Goal: Task Accomplishment & Management: Manage account settings

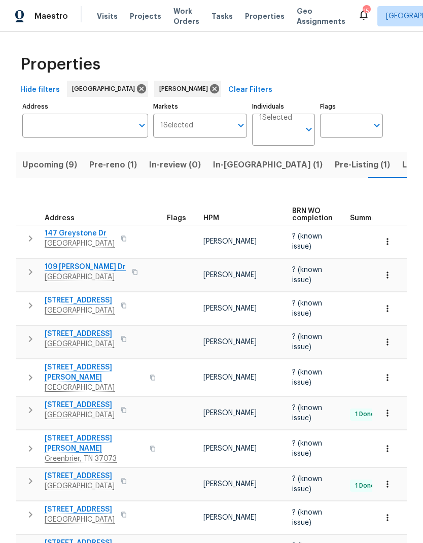
scroll to position [0, 14]
click at [101, 158] on span "Pre-reno (1)" at bounding box center [100, 165] width 48 height 14
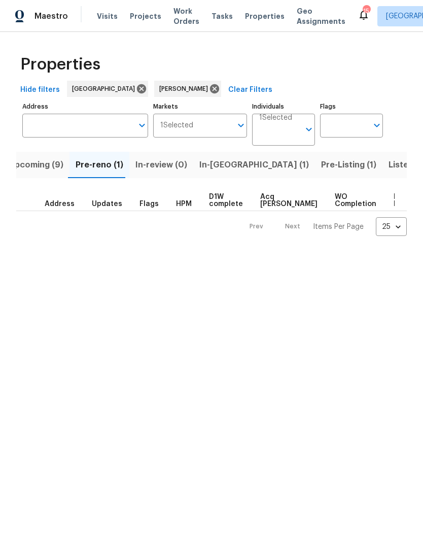
click at [214, 163] on span "In-reno (1)" at bounding box center [255, 165] width 110 height 14
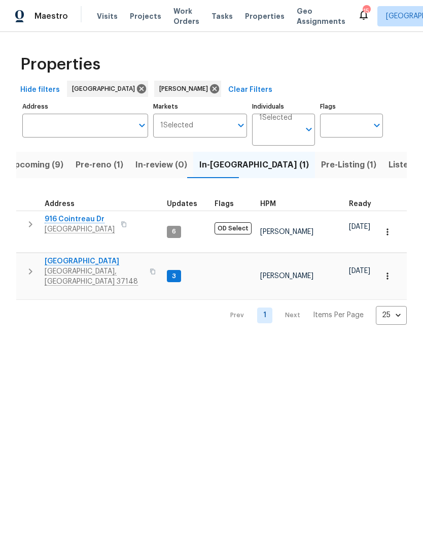
click at [22, 264] on button "button" at bounding box center [30, 271] width 20 height 30
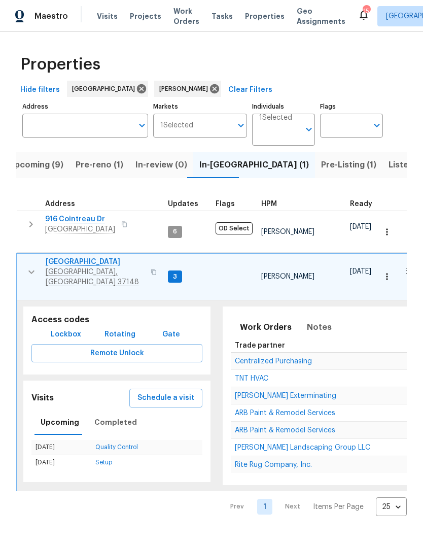
click at [252, 392] on span "Belle Meade Exterminating" at bounding box center [286, 395] width 102 height 7
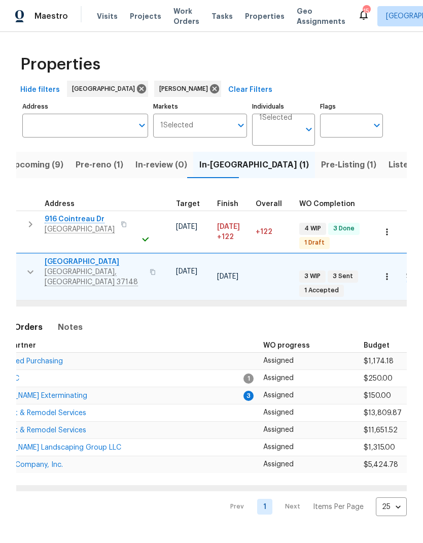
scroll to position [0, 247]
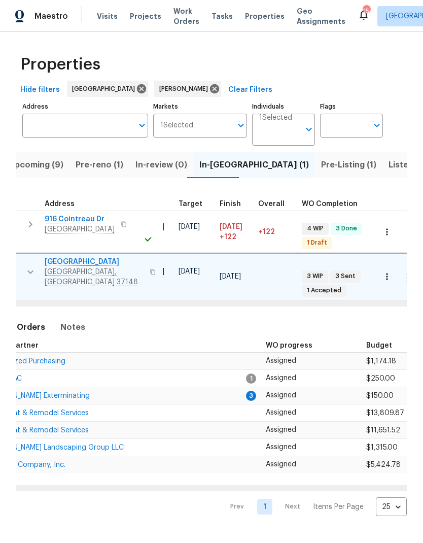
click at [52, 410] on span "ARB Paint & Remodel Services" at bounding box center [38, 413] width 101 height 7
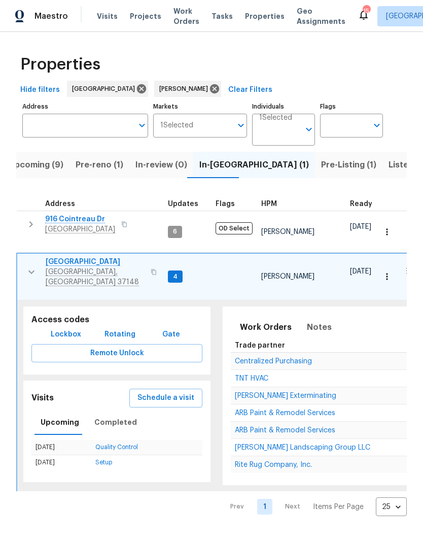
scroll to position [0, 0]
click at [313, 320] on span "Notes" at bounding box center [319, 327] width 25 height 14
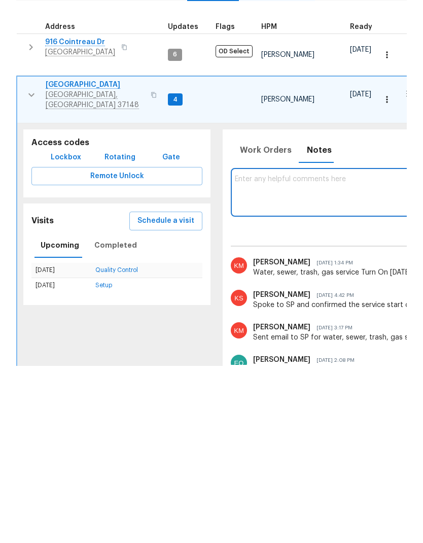
paste textarea "Flea treatment is scheduled for Monday, 8/18. Between 12–3 PM."
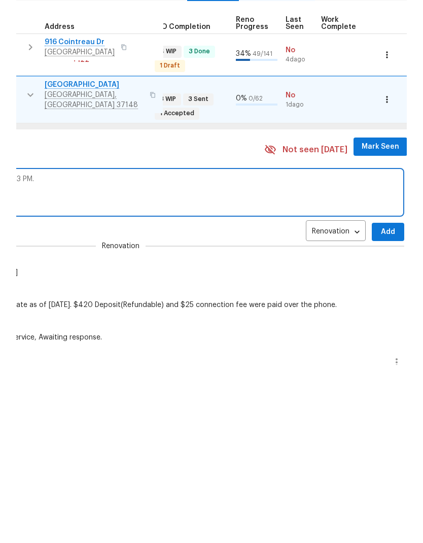
scroll to position [0, 480]
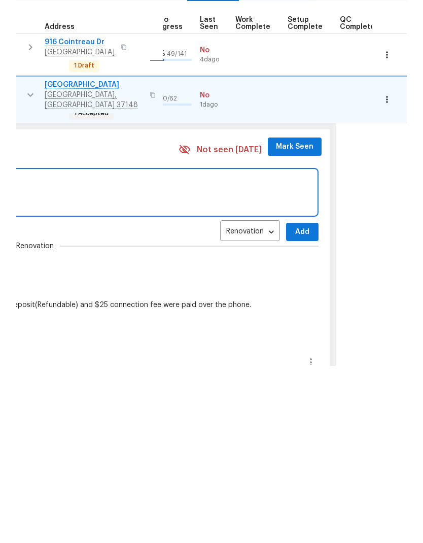
type textarea "Flea treatment is scheduled for Monday, 8/18. Between 12–3 PM."
click at [294, 403] on span "Add" at bounding box center [302, 409] width 16 height 13
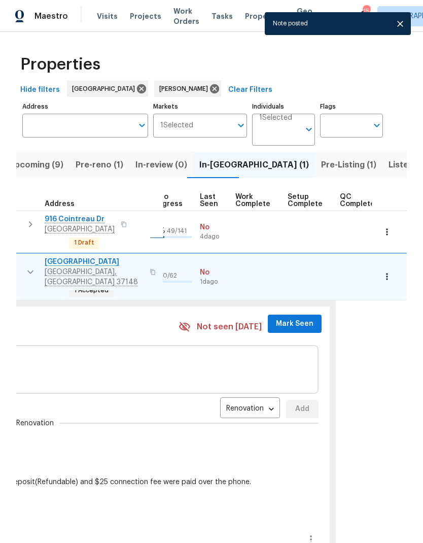
click at [291, 318] on span "Mark Seen" at bounding box center [295, 324] width 38 height 13
click at [286, 318] on span "Mark Seen" at bounding box center [295, 324] width 38 height 13
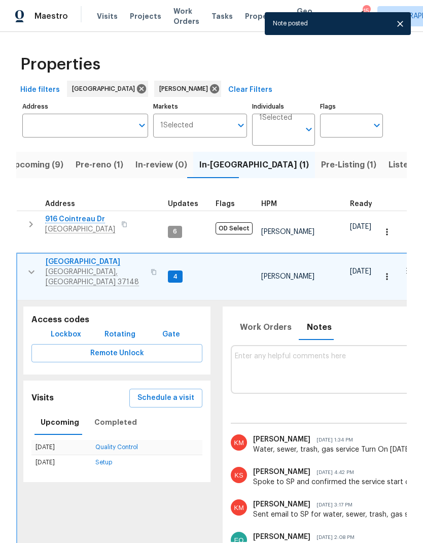
scroll to position [0, 0]
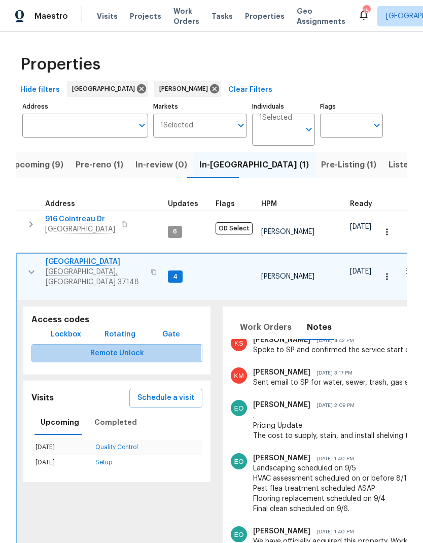
click at [106, 347] on span "Remote Unlock" at bounding box center [117, 353] width 155 height 13
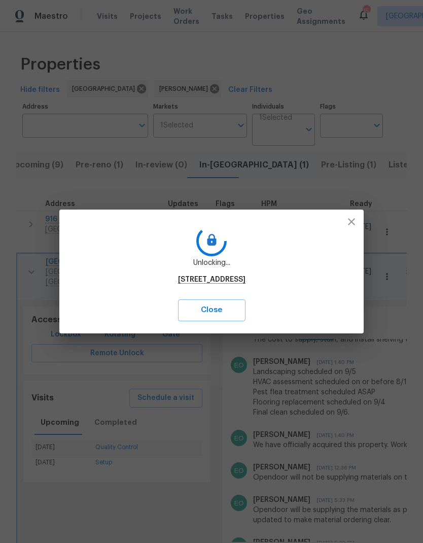
click at [353, 219] on icon "button" at bounding box center [352, 222] width 12 height 12
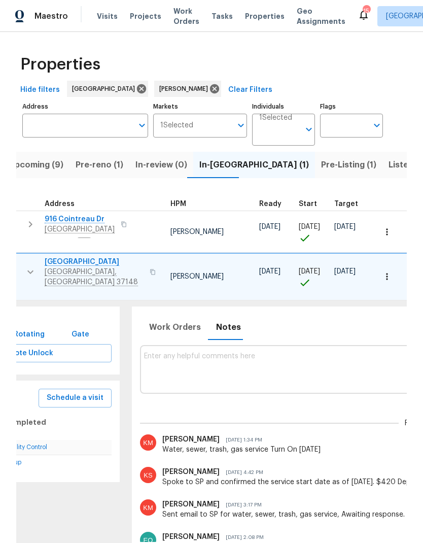
scroll to position [0, 285]
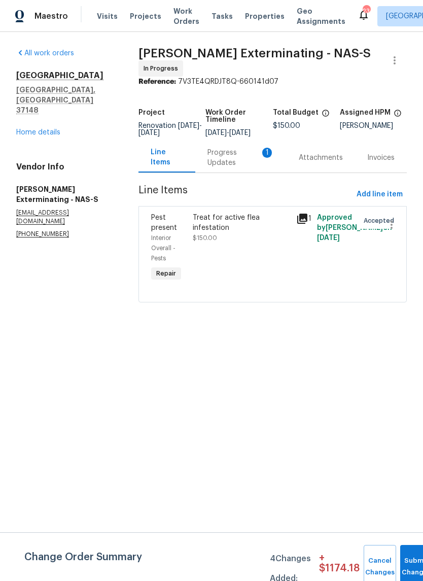
click at [234, 161] on div "Progress Updates 1" at bounding box center [241, 158] width 67 height 20
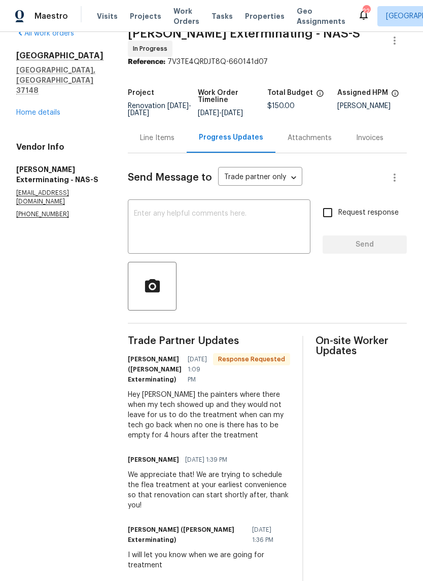
scroll to position [19, 0]
click at [140, 140] on div "Line Items" at bounding box center [157, 138] width 59 height 30
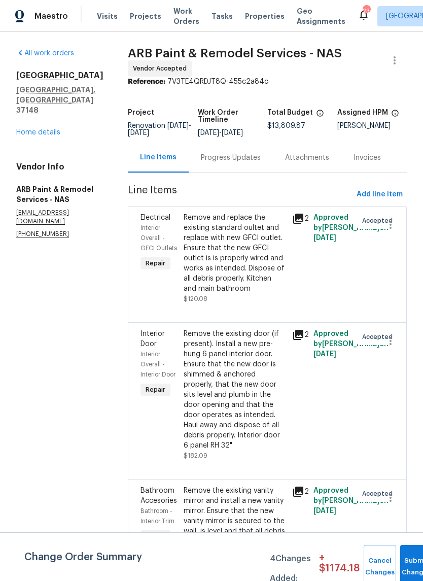
click at [193, 150] on div "Progress Updates" at bounding box center [231, 158] width 84 height 30
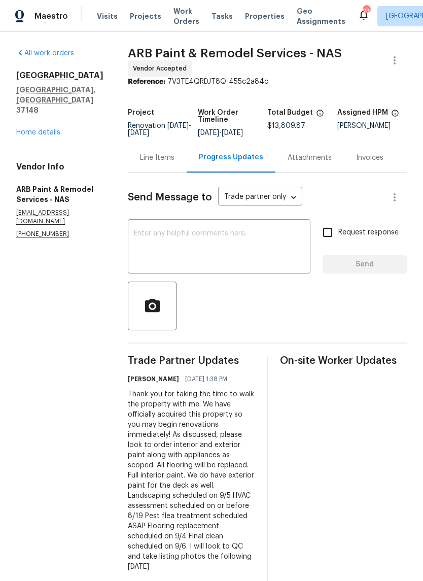
click at [154, 241] on textarea at bounding box center [219, 248] width 171 height 36
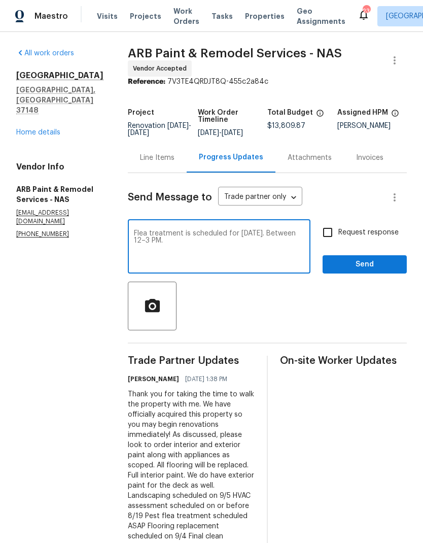
type textarea "Flea treatment is scheduled for Monday, 8/18. Between 12–3 PM."
click at [240, 324] on div at bounding box center [267, 306] width 279 height 49
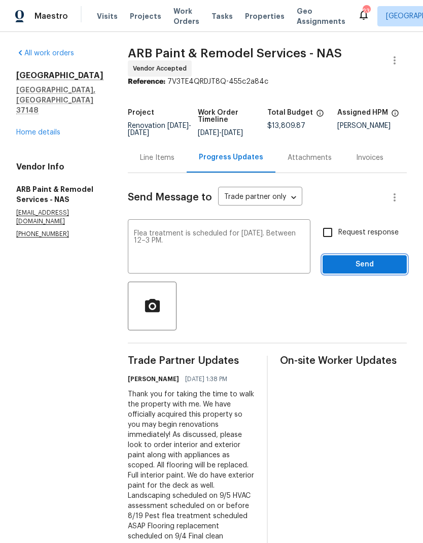
click at [342, 264] on span "Send" at bounding box center [365, 264] width 68 height 13
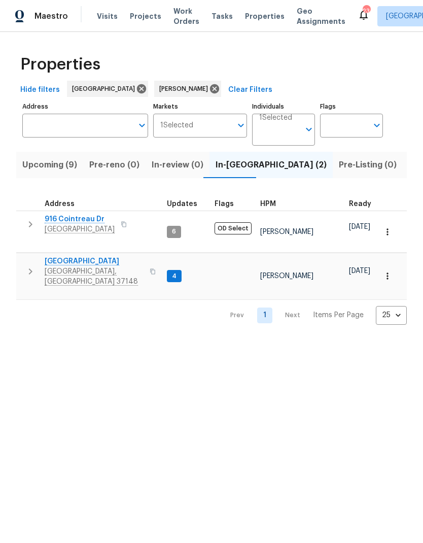
click at [29, 266] on icon "button" at bounding box center [30, 272] width 12 height 12
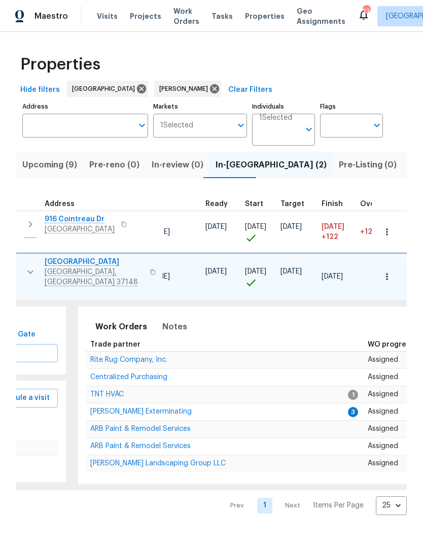
scroll to position [0, 154]
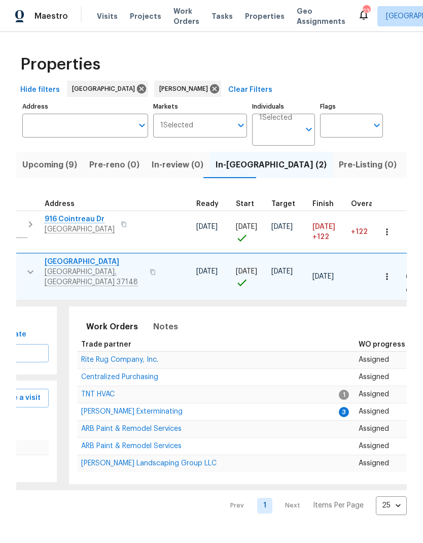
click at [114, 408] on span "Belle Meade Exterminating" at bounding box center [132, 411] width 102 height 7
click at [158, 320] on span "Notes" at bounding box center [165, 327] width 25 height 14
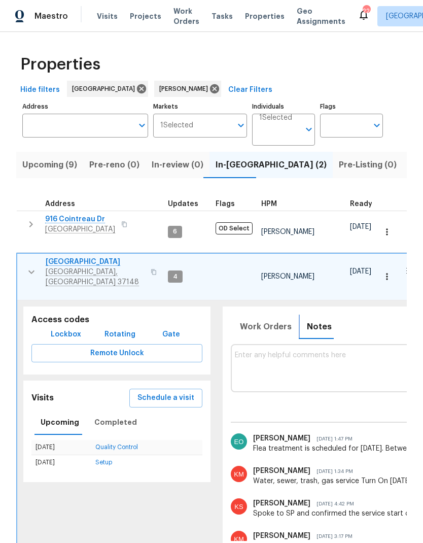
scroll to position [0, -1]
click at [31, 226] on icon "button" at bounding box center [31, 224] width 4 height 6
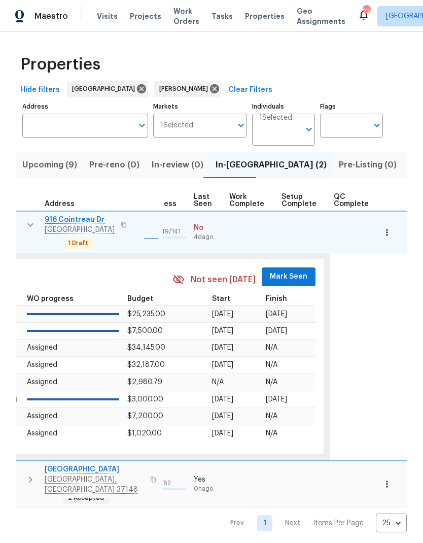
scroll to position [0, 485]
click at [283, 271] on span "Mark Seen" at bounding box center [290, 277] width 38 height 13
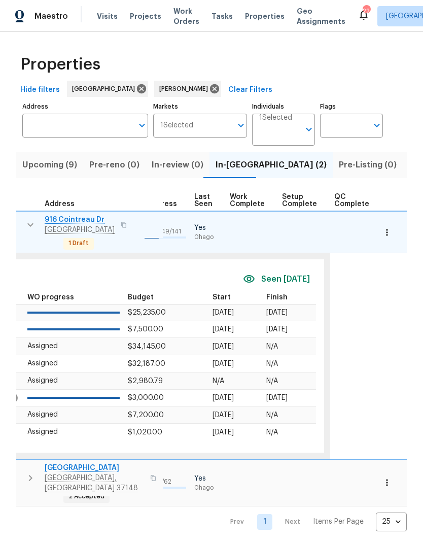
click at [384, 233] on icon "button" at bounding box center [387, 232] width 10 height 10
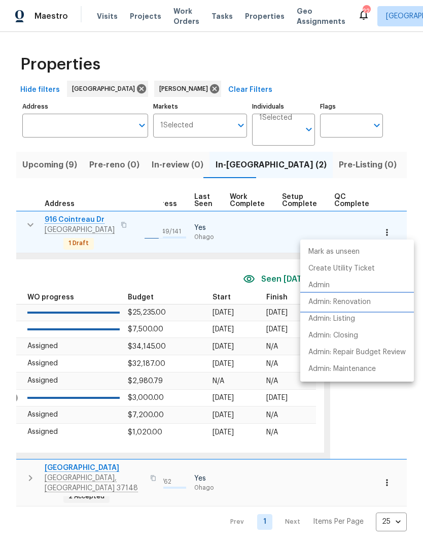
click at [318, 310] on li "Admin: Renovation" at bounding box center [358, 302] width 114 height 17
click at [90, 271] on div at bounding box center [211, 271] width 423 height 543
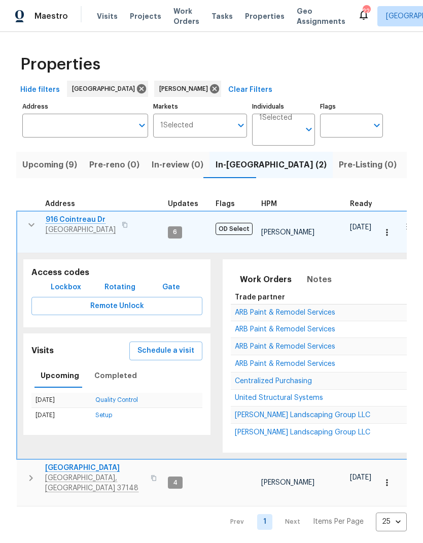
scroll to position [0, 0]
click at [29, 225] on icon "button" at bounding box center [31, 225] width 6 height 4
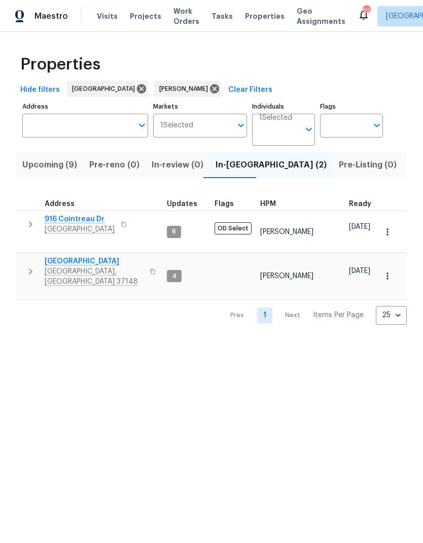
click at [23, 262] on button "button" at bounding box center [30, 271] width 20 height 30
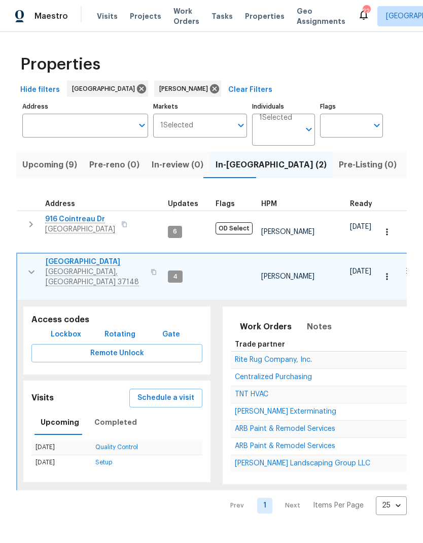
click at [25, 266] on icon "button" at bounding box center [31, 272] width 12 height 12
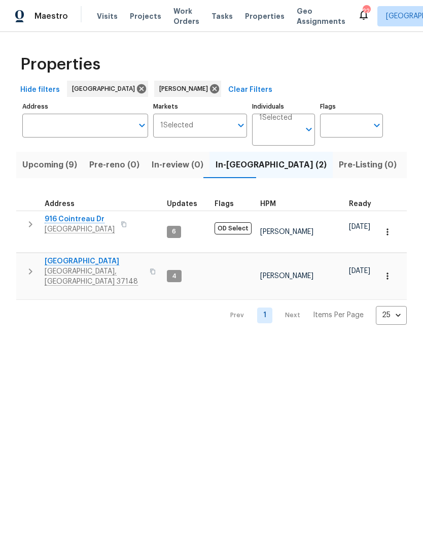
click at [26, 223] on icon "button" at bounding box center [30, 224] width 12 height 12
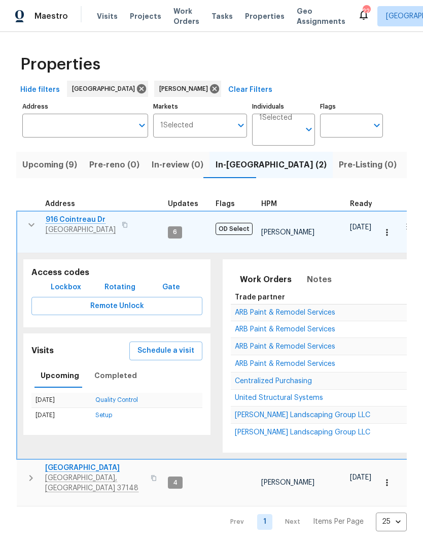
click at [240, 309] on span "ARB Paint & Remodel Services" at bounding box center [285, 312] width 101 height 7
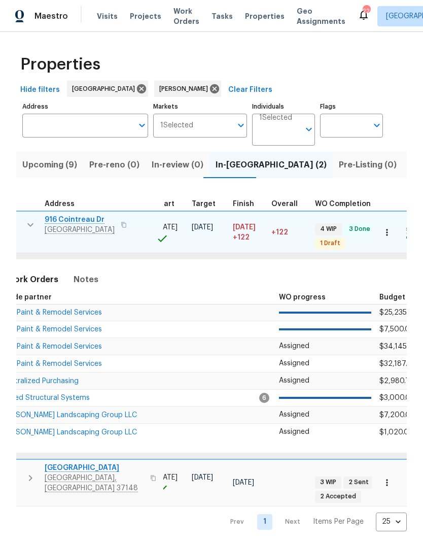
scroll to position [0, 233]
click at [57, 309] on span "ARB Paint & Remodel Services" at bounding box center [52, 312] width 101 height 7
click at [51, 360] on span "ARB Paint & Remodel Services" at bounding box center [52, 363] width 101 height 7
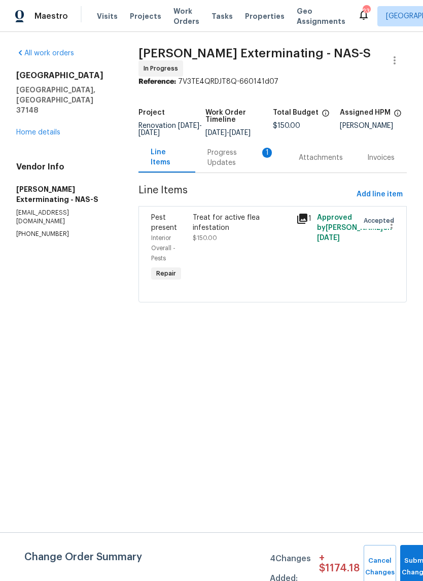
click at [224, 159] on div "Progress Updates 1" at bounding box center [241, 158] width 67 height 20
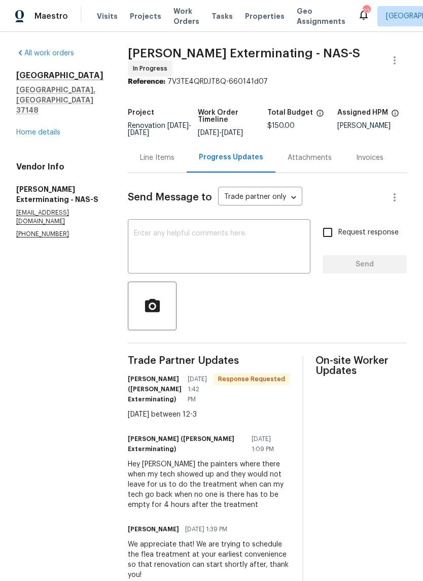
click at [169, 249] on textarea at bounding box center [219, 248] width 171 height 36
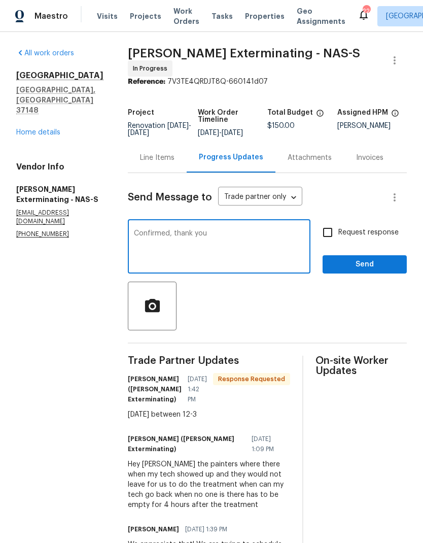
type textarea "Confirmed, thank you"
click at [306, 323] on div at bounding box center [267, 306] width 279 height 49
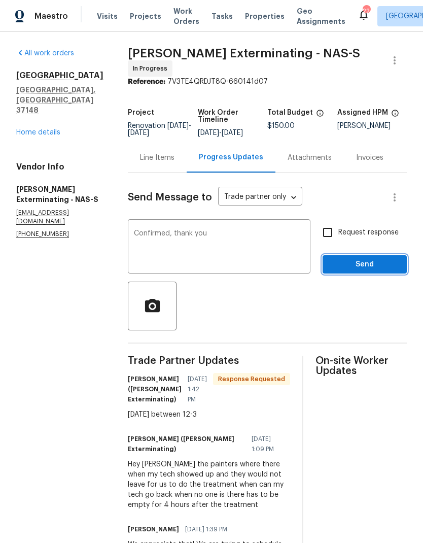
click at [346, 258] on span "Send" at bounding box center [365, 264] width 68 height 13
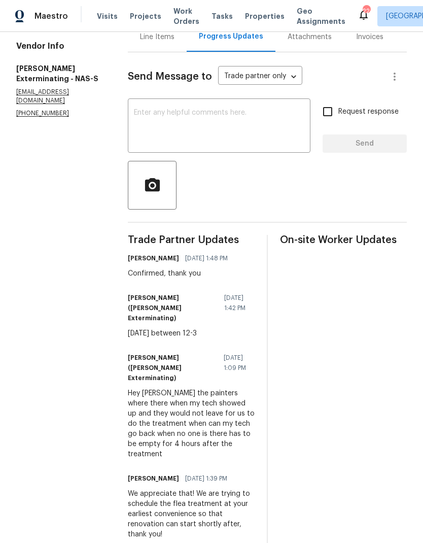
scroll to position [41, 0]
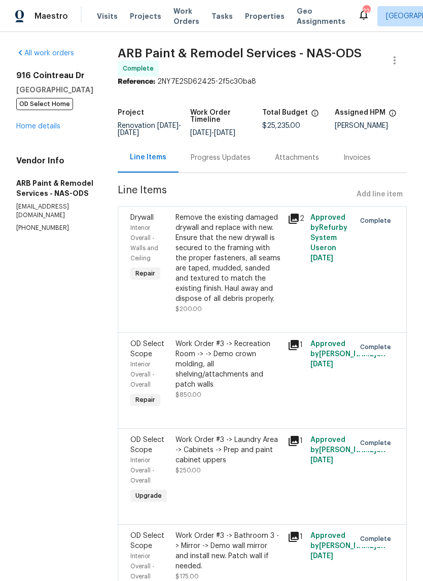
click at [37, 130] on link "Home details" at bounding box center [38, 126] width 44 height 7
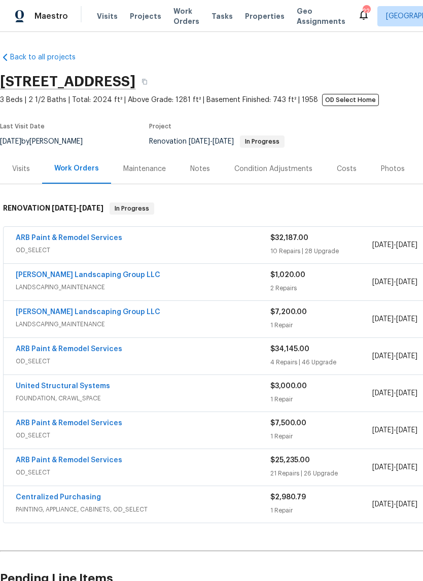
click at [365, 244] on div "$32,187.00 10 Repairs | 28 Upgrade" at bounding box center [322, 245] width 102 height 24
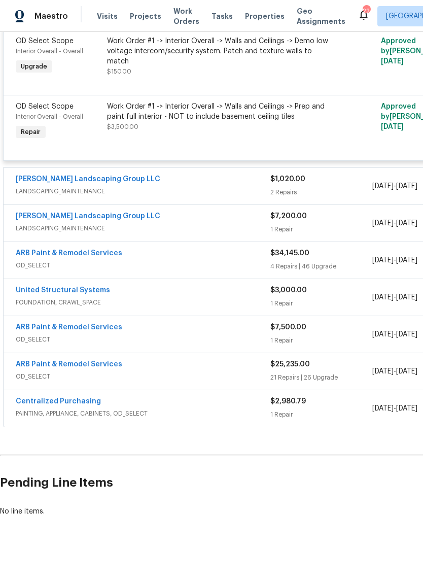
scroll to position [2698, 0]
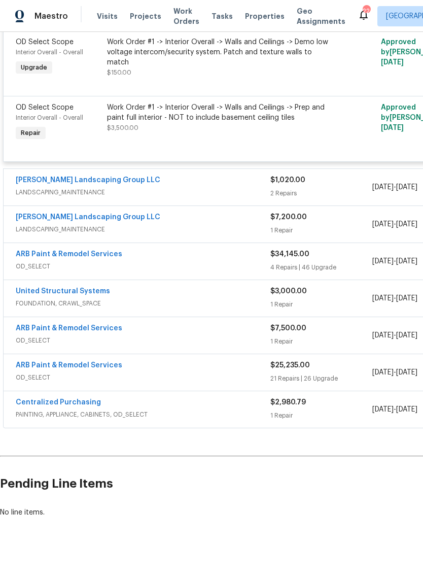
click at [160, 272] on span "OD_SELECT" at bounding box center [143, 266] width 255 height 10
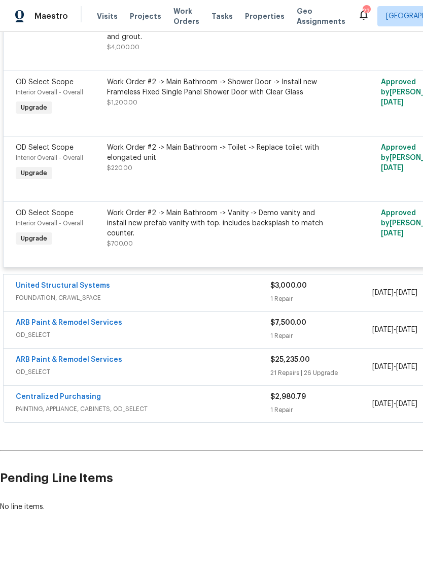
scroll to position [0, 0]
click at [161, 330] on div "ARB Paint & Remodel Services" at bounding box center [143, 324] width 255 height 12
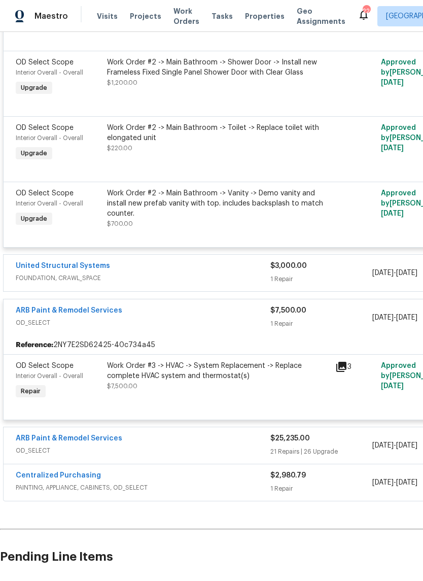
click at [165, 318] on div "ARB Paint & Remodel Services" at bounding box center [143, 312] width 255 height 12
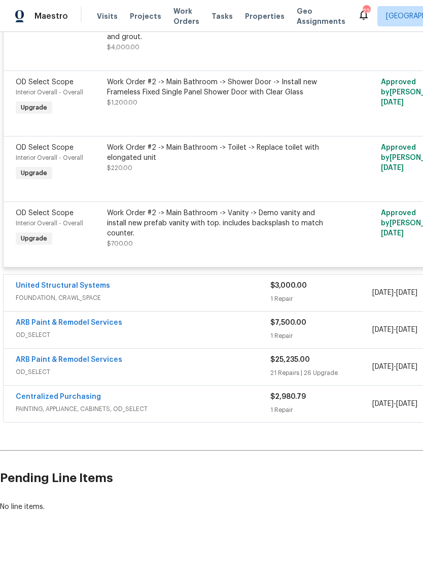
click at [177, 367] on div "ARB Paint & Remodel Services" at bounding box center [143, 361] width 255 height 12
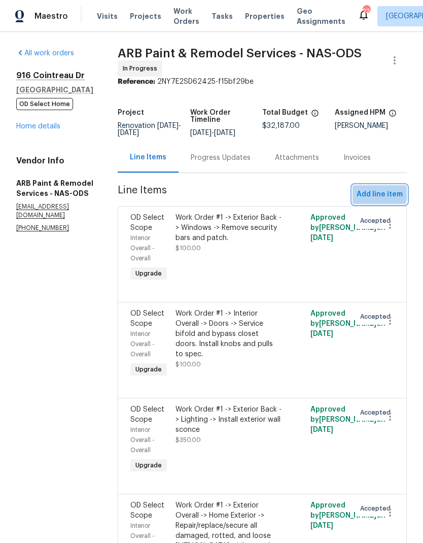
click at [369, 193] on span "Add line item" at bounding box center [380, 194] width 46 height 13
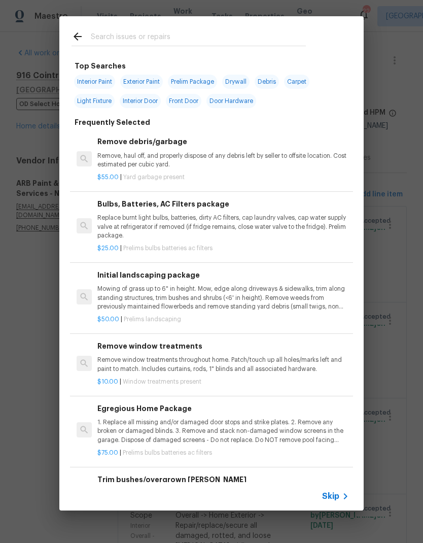
click at [129, 32] on input "text" at bounding box center [198, 37] width 215 height 15
type input "C"
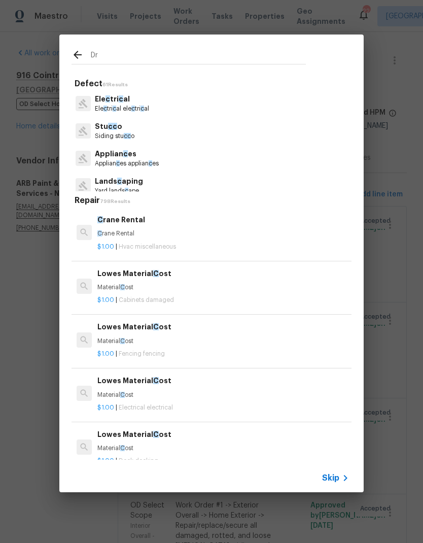
type input "Dry"
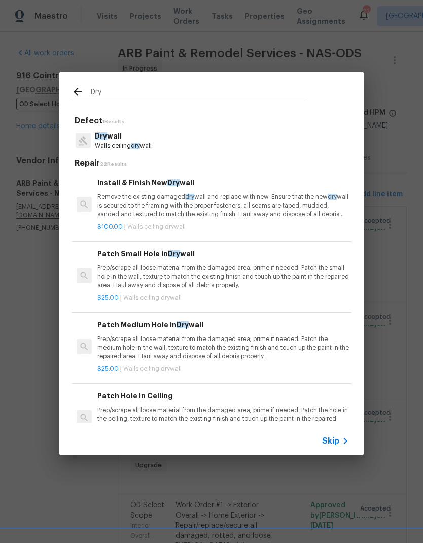
click at [121, 198] on p "Remove the existing damaged dry wall and replace with new. Ensure that the new …" at bounding box center [223, 206] width 252 height 26
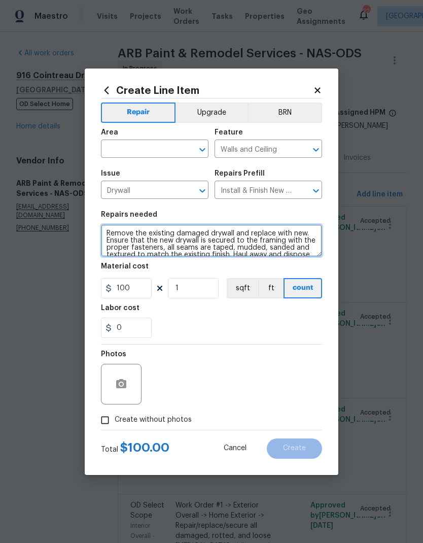
click at [114, 233] on textarea "Remove the existing damaged drywall and replace with new. Ensure that the new d…" at bounding box center [211, 240] width 221 height 32
click at [110, 230] on textarea "Remove the existing damaged drywall and replace with new. Ensure that the new d…" at bounding box center [211, 240] width 221 height 32
click at [110, 229] on textarea "Remove the existing damaged drywall and replace with new. Ensure that the new d…" at bounding box center [211, 240] width 221 height 32
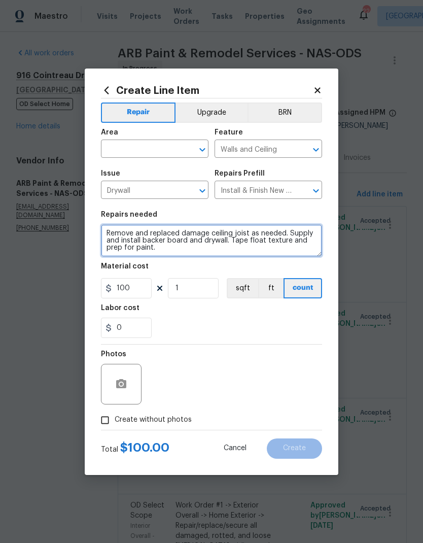
type textarea "Remove and replaced damage ceiling joist as needed. Supply and install backer b…"
click at [198, 314] on div "Labor cost" at bounding box center [211, 311] width 221 height 13
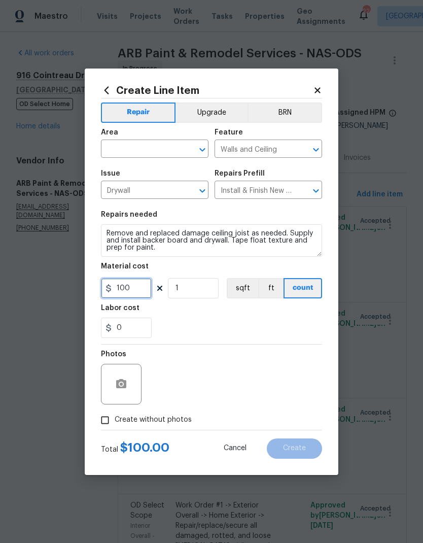
click at [134, 284] on input "100" at bounding box center [126, 288] width 51 height 20
click at [144, 288] on input "100" at bounding box center [126, 288] width 51 height 20
type input "1500"
click at [201, 308] on div "Labor cost" at bounding box center [211, 311] width 221 height 13
click at [120, 395] on button "button" at bounding box center [121, 384] width 24 height 24
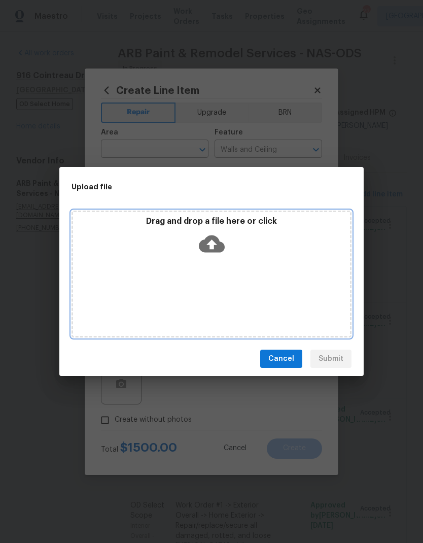
click at [216, 240] on icon at bounding box center [212, 244] width 26 height 17
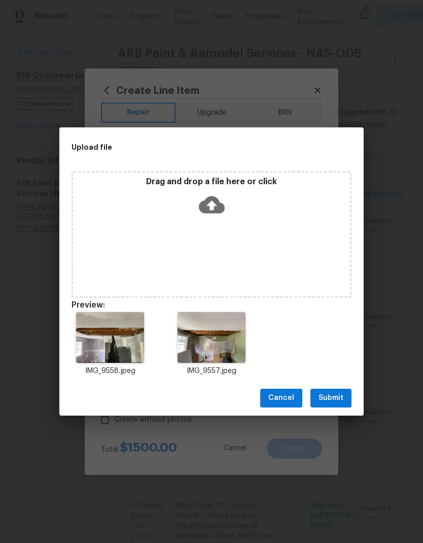
click at [327, 397] on span "Submit" at bounding box center [331, 398] width 25 height 13
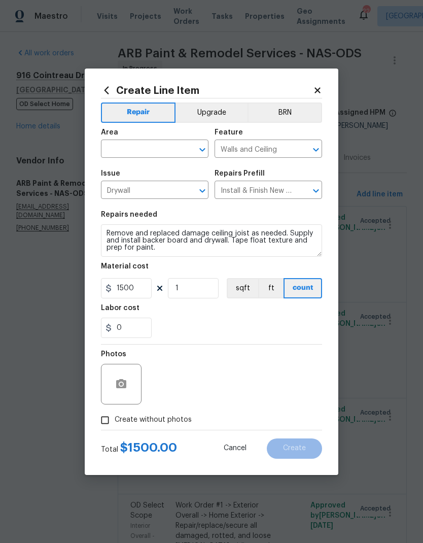
click at [122, 146] on input "text" at bounding box center [140, 150] width 79 height 16
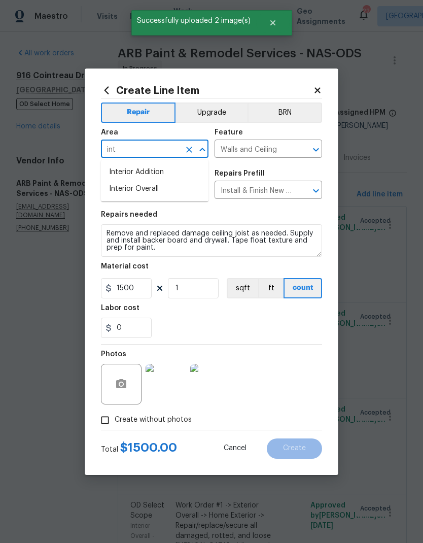
click at [125, 186] on li "Interior Overall" at bounding box center [155, 189] width 108 height 17
type input "Interior Overall"
click at [190, 332] on div "0" at bounding box center [211, 328] width 221 height 20
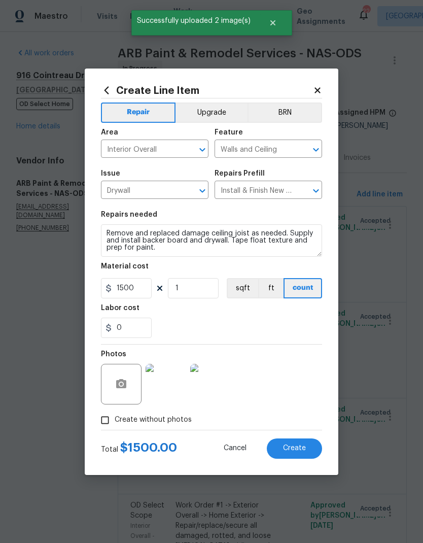
click at [287, 447] on span "Create" at bounding box center [294, 449] width 23 height 8
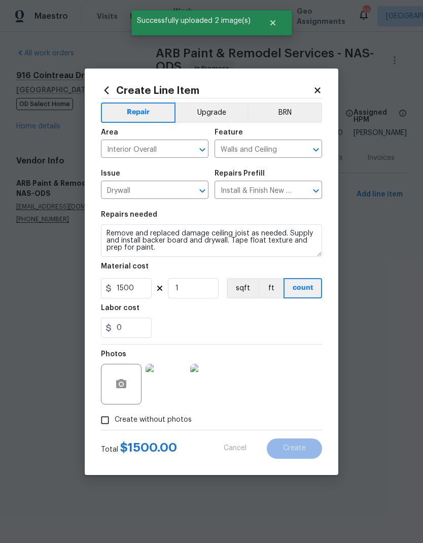
type input "0"
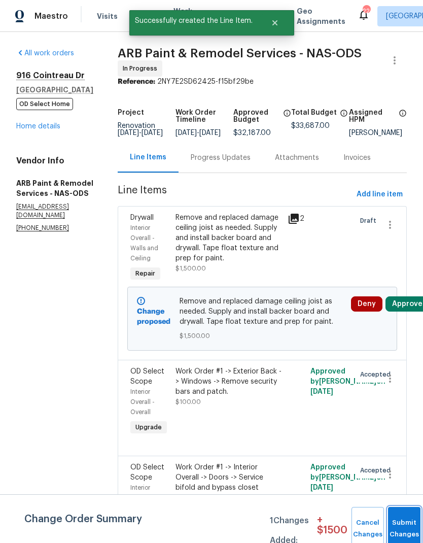
click at [407, 519] on button "Submit Changes" at bounding box center [404, 529] width 32 height 44
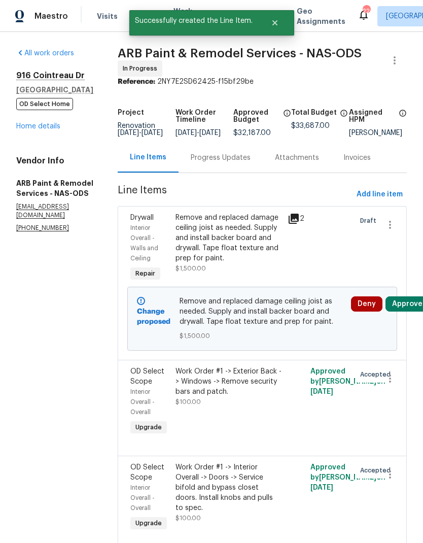
click at [208, 161] on div "Progress Updates" at bounding box center [221, 158] width 60 height 10
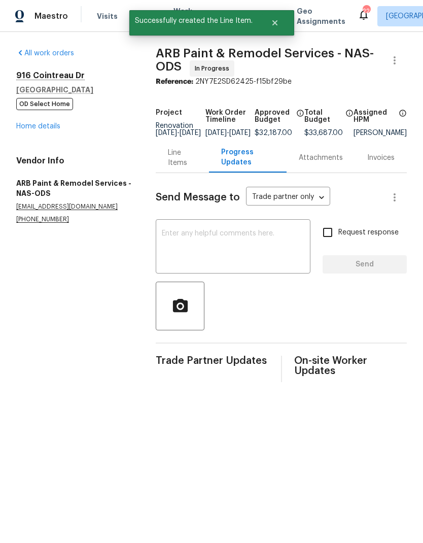
click at [182, 247] on textarea at bounding box center [233, 248] width 143 height 36
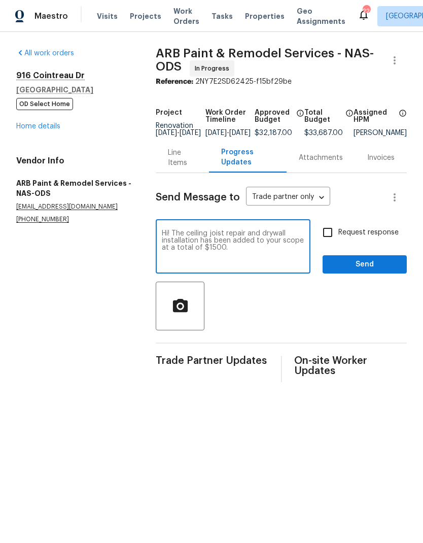
type textarea "Hi! The ceiling joist repair and drywall installation has been added to your sc…"
click at [74, 307] on section "All work orders [STREET_ADDRESS] OD Select Home Home details Vendor Info ARB Pa…" at bounding box center [73, 215] width 115 height 334
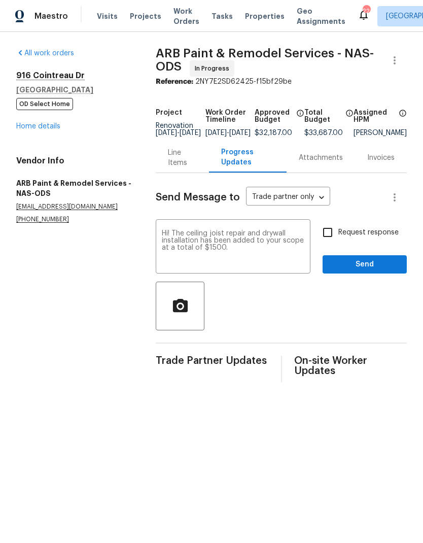
click at [347, 238] on span "Request response" at bounding box center [369, 232] width 60 height 11
click at [339, 238] on input "Request response" at bounding box center [327, 232] width 21 height 21
checkbox input "true"
click at [365, 268] on span "Send" at bounding box center [365, 264] width 68 height 13
